Goal: Find specific page/section: Find specific page/section

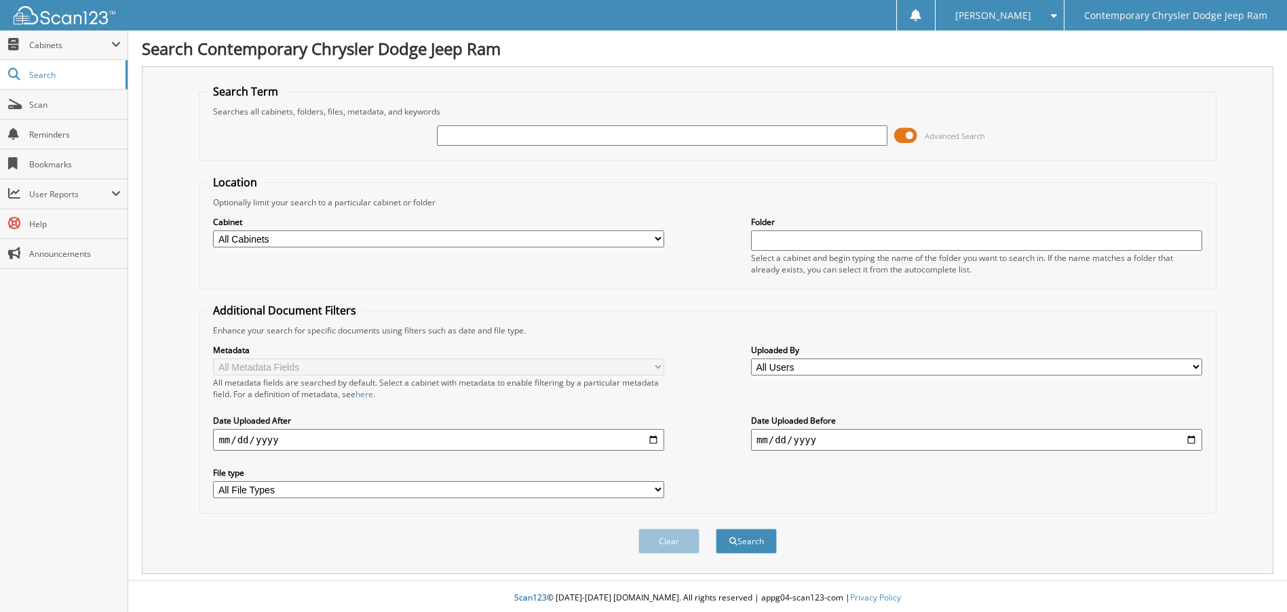
click at [463, 135] on input "text" at bounding box center [662, 135] width 451 height 20
type input "96805"
click at [716, 529] on button "Search" at bounding box center [746, 541] width 61 height 25
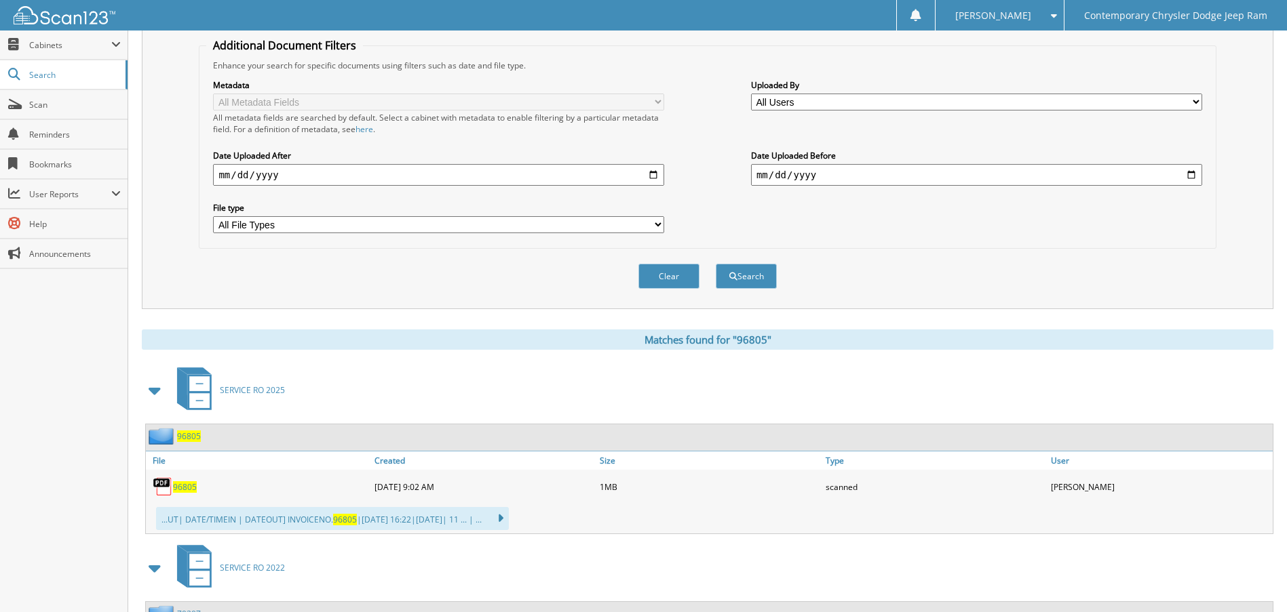
scroll to position [271, 0]
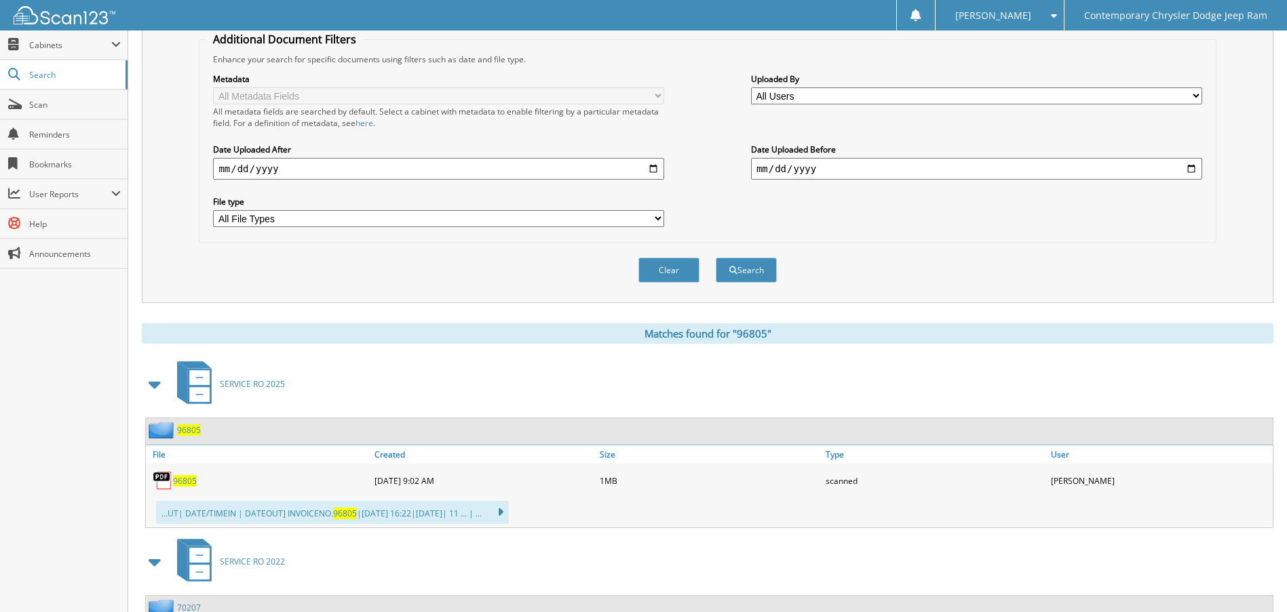
click at [177, 478] on span "96805" at bounding box center [185, 481] width 24 height 12
